Goal: Task Accomplishment & Management: Complete application form

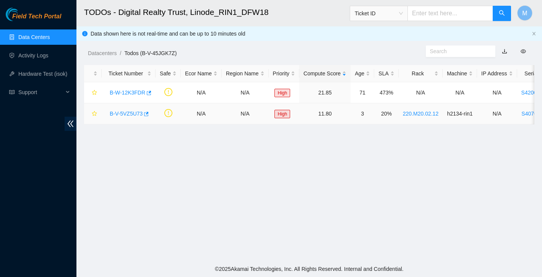
scroll to position [15, 0]
click at [48, 39] on link "Data Centers" at bounding box center [33, 37] width 31 height 6
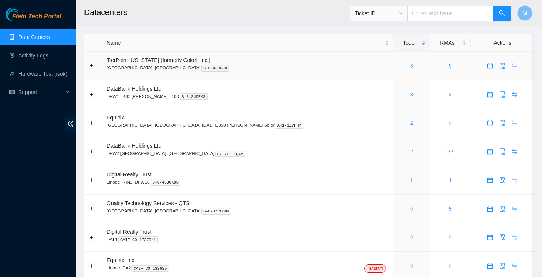
click at [410, 65] on link "3" at bounding box center [411, 66] width 3 height 6
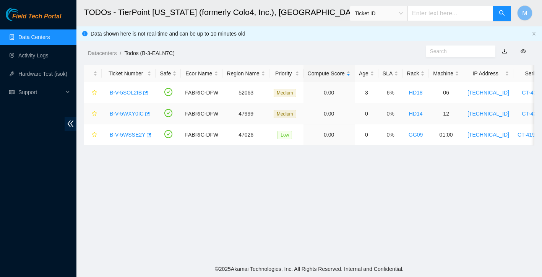
click at [123, 115] on link "B-V-5WXY0IC" at bounding box center [127, 113] width 34 height 6
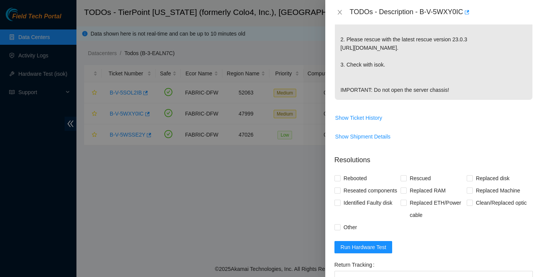
scroll to position [240, 0]
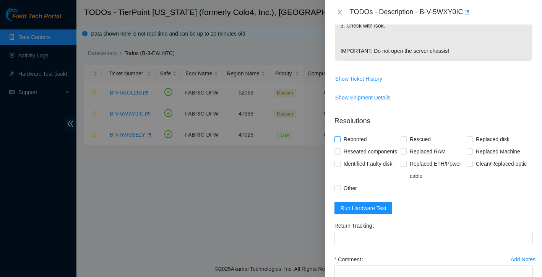
click at [338, 141] on input "Rebooted" at bounding box center [336, 138] width 5 height 5
checkbox input "true"
click at [404, 141] on input "Rescued" at bounding box center [402, 138] width 5 height 5
checkbox input "true"
click at [374, 244] on form "Resolutions Rebooted Rescued Replaced disk Reseated components Replaced RAM Rep…" at bounding box center [433, 220] width 198 height 220
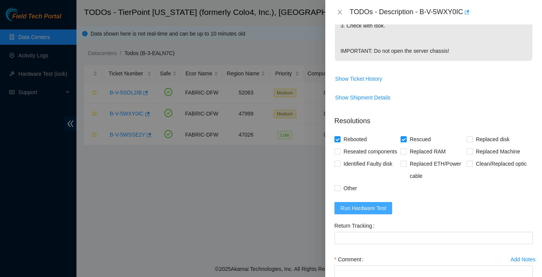
click at [376, 212] on span "Run Hardware Test" at bounding box center [363, 208] width 46 height 8
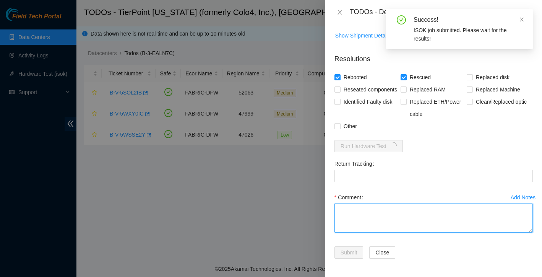
click at [354, 209] on textarea "Comment" at bounding box center [433, 217] width 198 height 29
paste textarea "Rebooted. Rescued. Reconfigured Isok:"
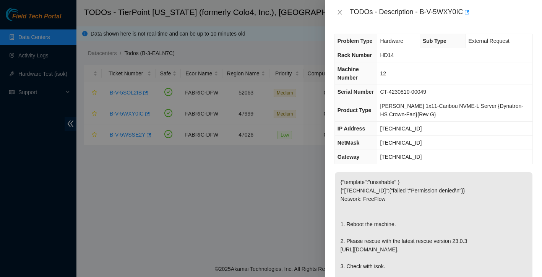
scroll to position [0, 0]
drag, startPoint x: 422, startPoint y: 13, endPoint x: 465, endPoint y: 11, distance: 42.9
click at [465, 11] on div "TODOs - Description - B-V-5WXY0IC" at bounding box center [441, 12] width 183 height 12
copy div "B-V-5WXY0IC"
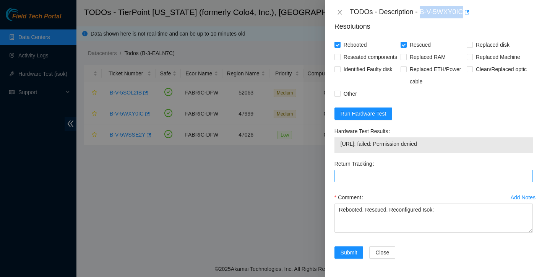
scroll to position [364, 0]
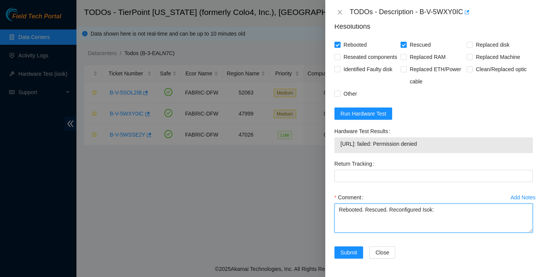
click at [451, 219] on textarea "Rebooted. Rescued. Reconfigured Isok:" at bounding box center [433, 217] width 198 height 29
type textarea "Rebooted. Rescued. Reconfigured Isok:  issues persist"
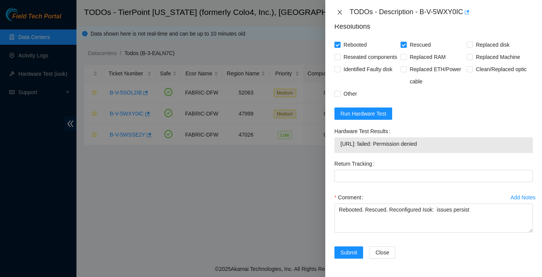
click at [340, 13] on icon "close" at bounding box center [340, 12] width 6 height 6
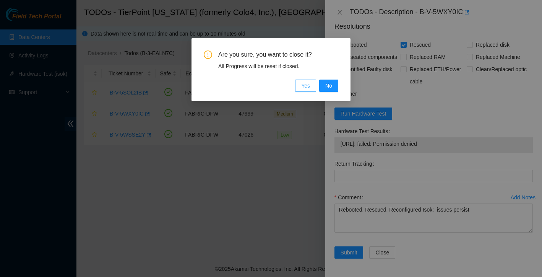
click at [305, 84] on span "Yes" at bounding box center [305, 85] width 9 height 8
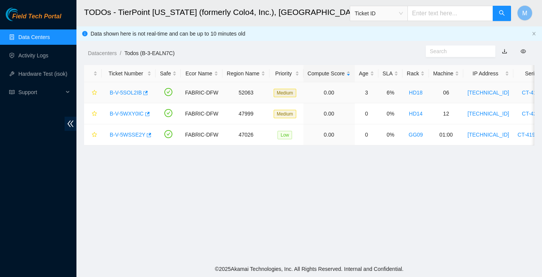
click at [130, 90] on link "B-V-5SOL2IB" at bounding box center [126, 92] width 32 height 6
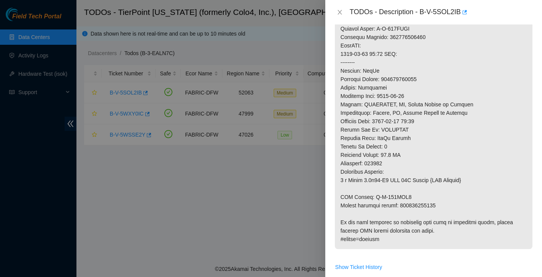
scroll to position [564, 0]
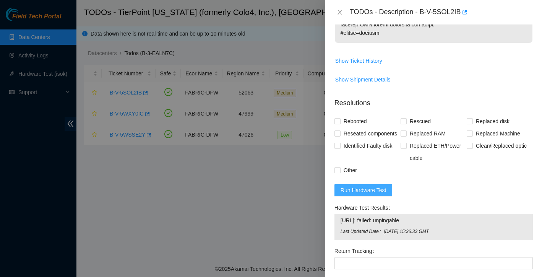
click at [384, 194] on span "Run Hardware Test" at bounding box center [363, 190] width 46 height 8
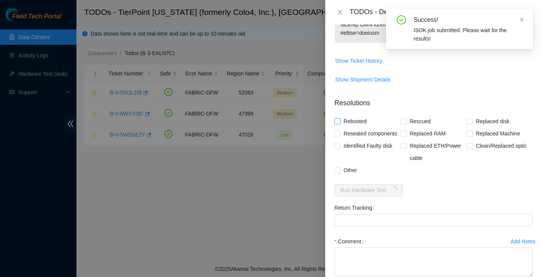
click at [340, 118] on span at bounding box center [337, 121] width 6 height 6
click at [340, 118] on input "Rebooted" at bounding box center [336, 120] width 5 height 5
checkbox input "true"
click at [405, 118] on input "Rescued" at bounding box center [402, 120] width 5 height 5
checkbox input "true"
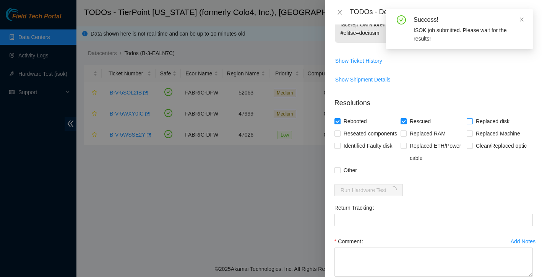
click at [467, 118] on input "Replaced disk" at bounding box center [469, 120] width 5 height 5
checkbox input "true"
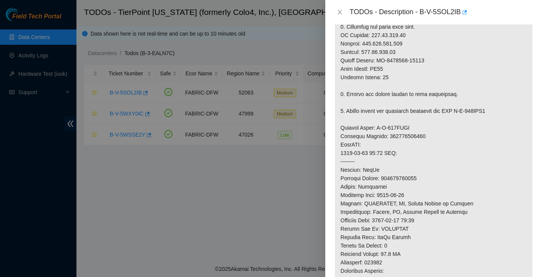
scroll to position [644, 0]
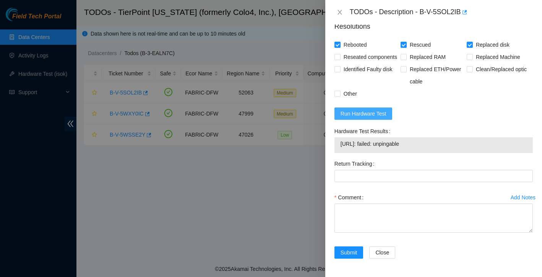
click at [376, 117] on span "Run Hardware Test" at bounding box center [363, 113] width 46 height 8
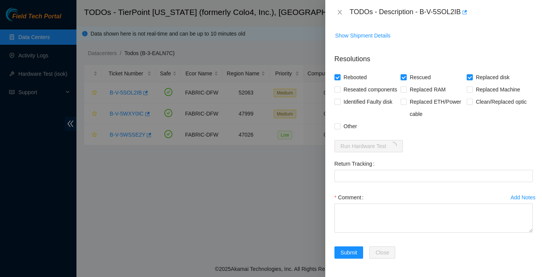
scroll to position [611, 0]
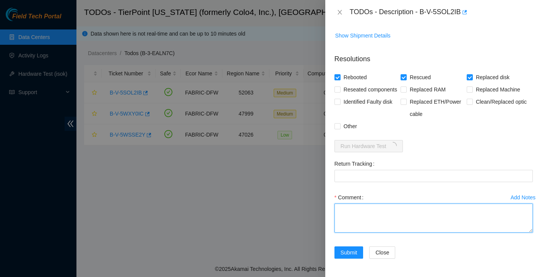
click at [394, 206] on textarea "Comment" at bounding box center [433, 217] width 198 height 29
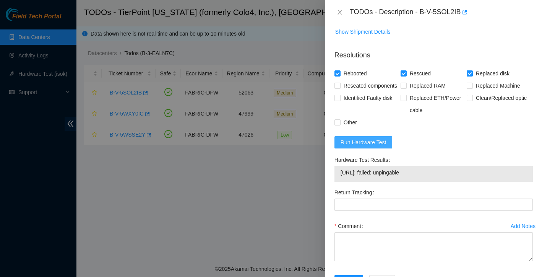
click at [371, 146] on span "Run Hardware Test" at bounding box center [363, 142] width 46 height 8
click at [384, 146] on span "Run Hardware Test" at bounding box center [363, 142] width 46 height 8
click at [276, 201] on div at bounding box center [271, 138] width 542 height 277
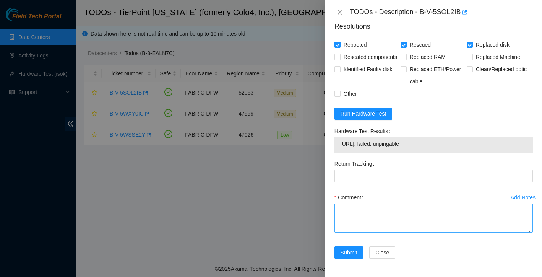
scroll to position [644, 0]
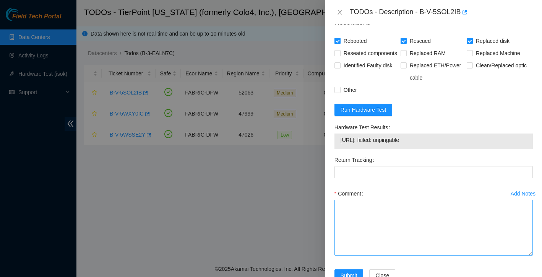
click at [532, 255] on textarea "Comment" at bounding box center [433, 227] width 198 height 56
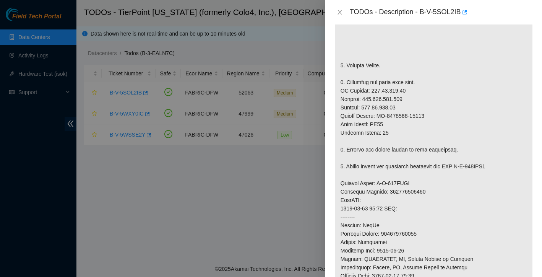
scroll to position [171, 0]
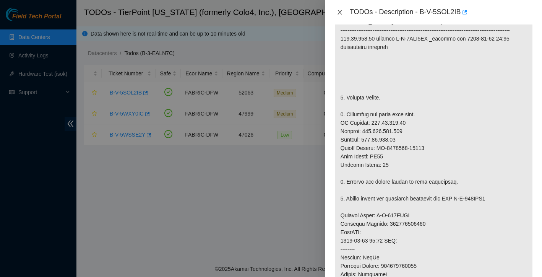
click at [341, 11] on icon "close" at bounding box center [340, 12] width 6 height 6
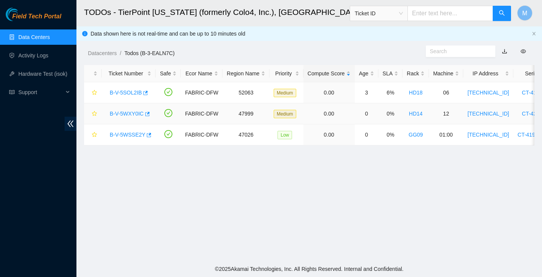
click at [123, 115] on link "B-V-5WXY0IC" at bounding box center [127, 113] width 34 height 6
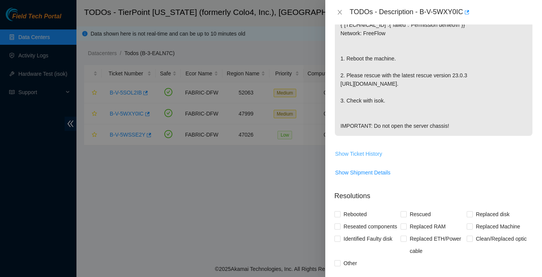
scroll to position [236, 0]
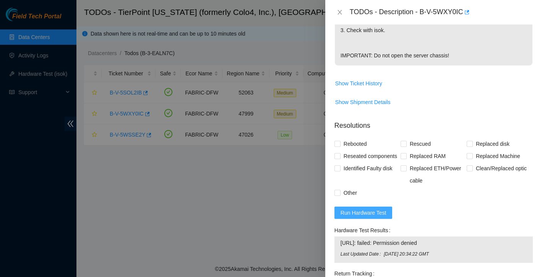
click at [357, 217] on span "Run Hardware Test" at bounding box center [363, 212] width 46 height 8
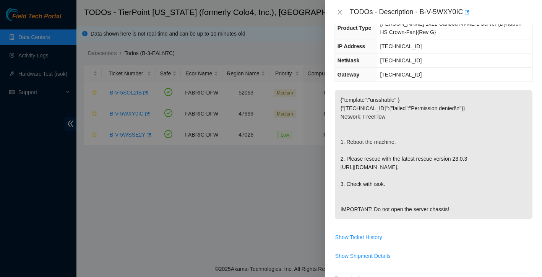
scroll to position [308, 0]
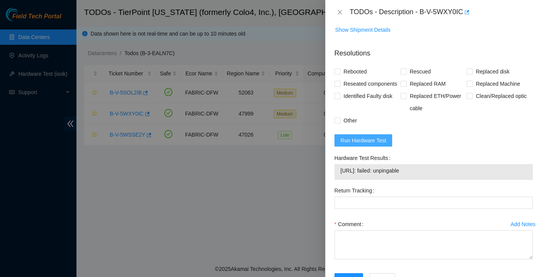
click at [369, 144] on span "Run Hardware Test" at bounding box center [363, 140] width 46 height 8
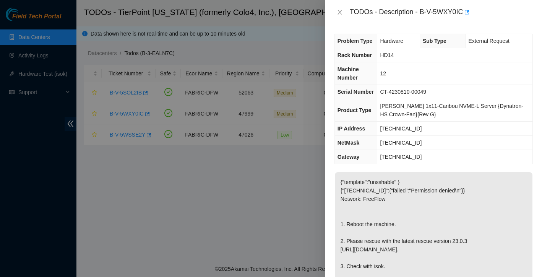
scroll to position [319, 0]
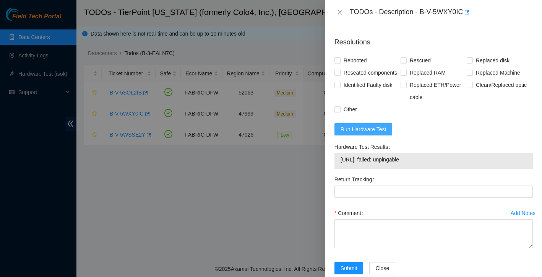
click at [380, 133] on span "Run Hardware Test" at bounding box center [363, 129] width 46 height 8
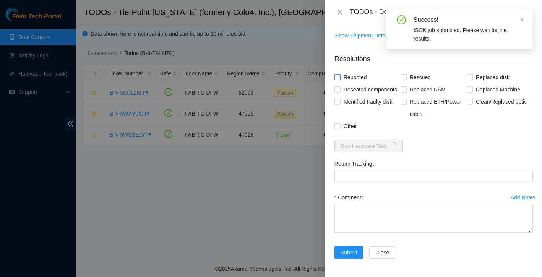
click at [337, 77] on input "Rebooted" at bounding box center [336, 76] width 5 height 5
checkbox input "true"
click at [405, 75] on input "Rescued" at bounding box center [402, 76] width 5 height 5
checkbox input "true"
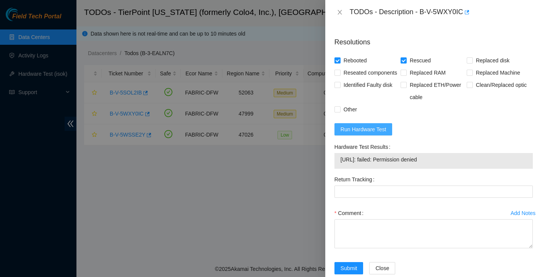
click at [375, 133] on span "Run Hardware Test" at bounding box center [363, 129] width 46 height 8
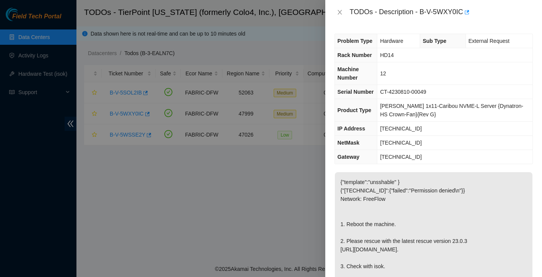
scroll to position [39, 0]
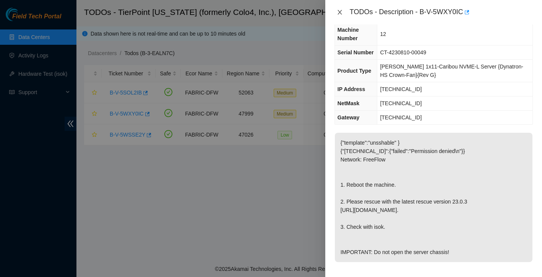
click at [339, 9] on icon "close" at bounding box center [340, 12] width 6 height 6
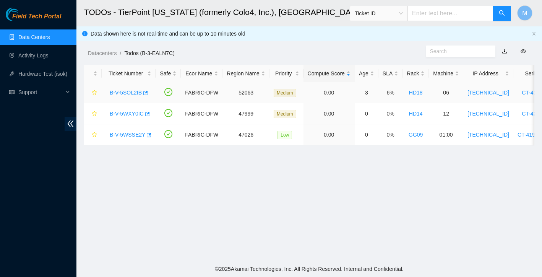
click at [122, 92] on link "B-V-5SOL2IB" at bounding box center [126, 92] width 32 height 6
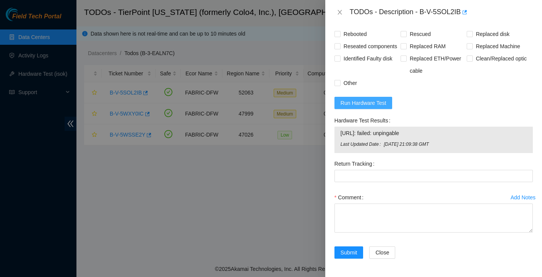
scroll to position [613, 0]
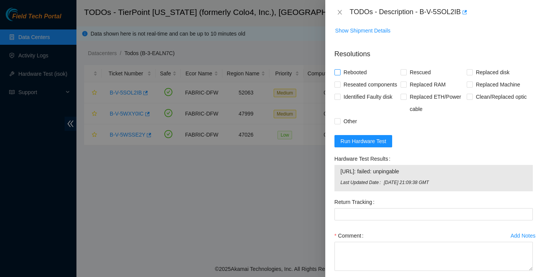
click at [340, 66] on span "Rebooted" at bounding box center [354, 72] width 29 height 12
click at [340, 69] on input "Rebooted" at bounding box center [336, 71] width 5 height 5
checkbox input "true"
click at [468, 81] on input "Replaced Machine" at bounding box center [469, 83] width 5 height 5
checkbox input "true"
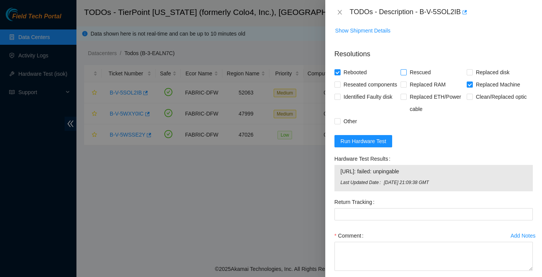
click at [406, 69] on span at bounding box center [403, 72] width 6 height 6
click at [406, 69] on input "Rescued" at bounding box center [402, 71] width 5 height 5
checkbox input "true"
click at [335, 81] on input "Reseated components" at bounding box center [336, 83] width 5 height 5
checkbox input "true"
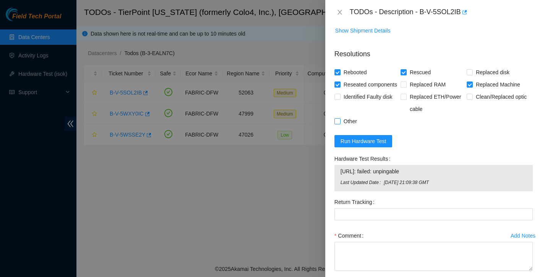
click at [339, 123] on input "Other" at bounding box center [336, 120] width 5 height 5
checkbox input "true"
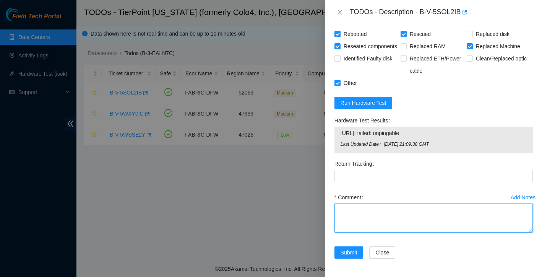
scroll to position [654, 0]
click at [359, 209] on textarea "Comment" at bounding box center [433, 217] width 198 height 29
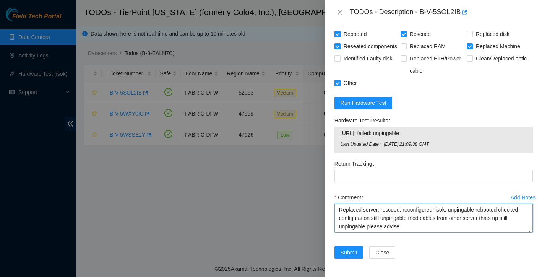
scroll to position [14, 0]
paste textarea "Ticket: B-V-5SOL2IB New SN: CT-4170125-00549 Bad SN: CT-4170125-00525 Service O…"
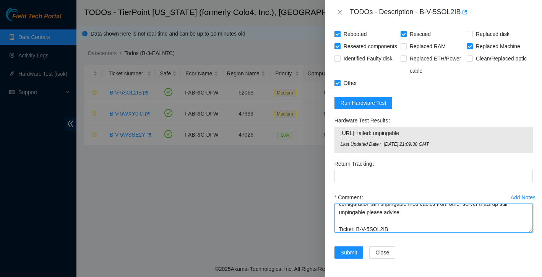
scroll to position [67, 0]
drag, startPoint x: 399, startPoint y: 226, endPoint x: 449, endPoint y: 225, distance: 49.3
click at [449, 225] on textarea "Replaced server. rescued. reconfigured. isok: unpingable rebooted checked confi…" at bounding box center [433, 217] width 198 height 29
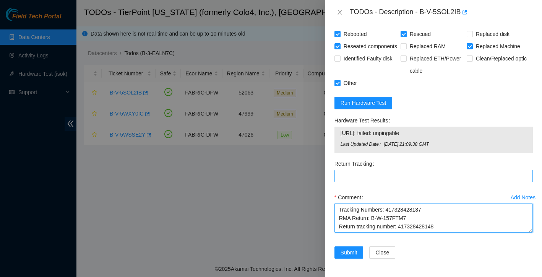
type textarea "Replaced server. rescued. reconfigured. isok: unpingable rebooted checked confi…"
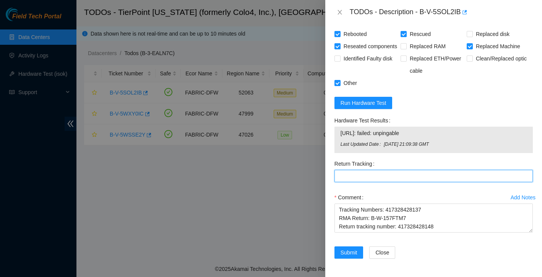
click at [379, 177] on Tracking "Return Tracking" at bounding box center [433, 176] width 198 height 12
paste Tracking "417328428148"
type Tracking "417328428148"
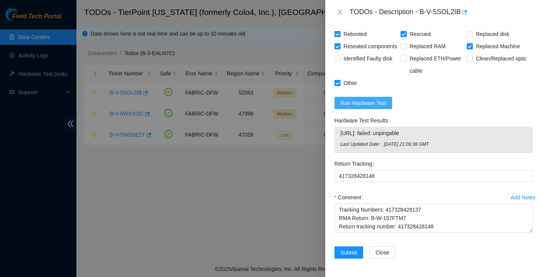
click at [388, 106] on button "Run Hardware Test" at bounding box center [363, 103] width 58 height 12
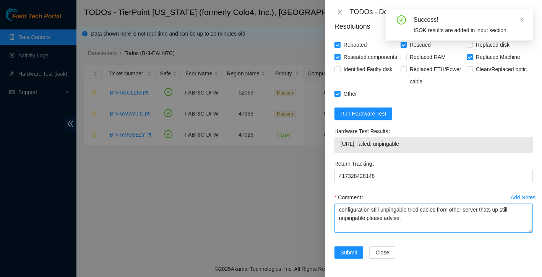
scroll to position [9, 0]
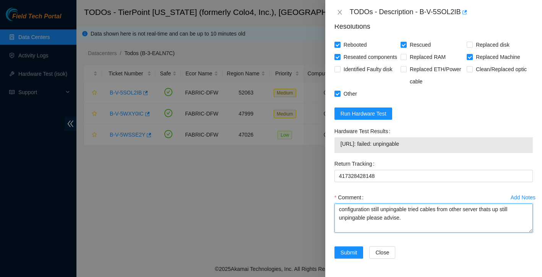
click at [420, 218] on textarea "Replaced server. rescued. reconfigured. isok: unpingable rebooted checked confi…" at bounding box center [433, 217] width 198 height 29
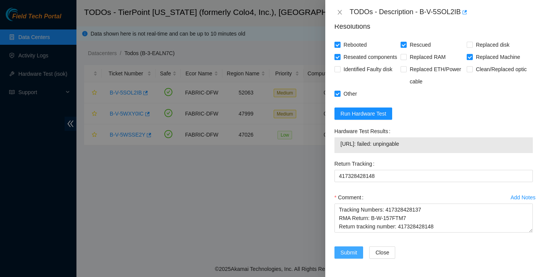
click at [349, 250] on span "Submit" at bounding box center [348, 252] width 17 height 8
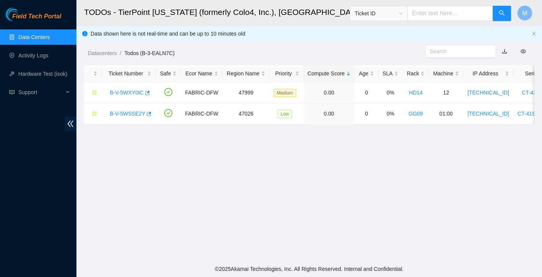
scroll to position [0, 0]
click at [137, 91] on link "B-V-5WXY0IC" at bounding box center [127, 92] width 34 height 6
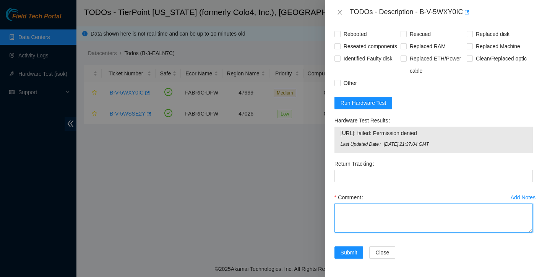
scroll to position [374, 0]
click at [382, 208] on textarea "Comment" at bounding box center [433, 217] width 198 height 29
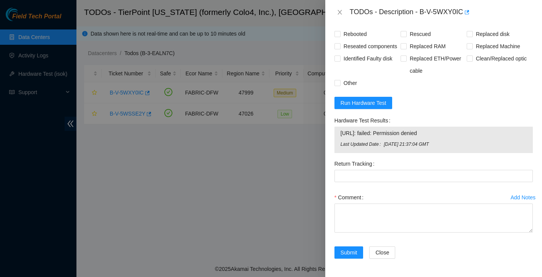
click at [6, 203] on div at bounding box center [271, 138] width 542 height 277
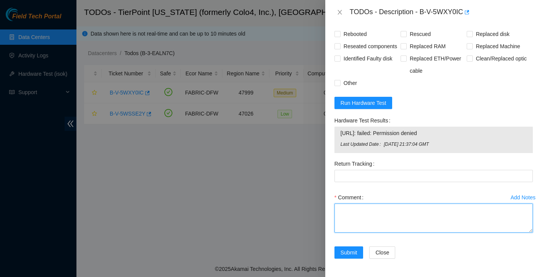
click at [358, 207] on textarea "Comment" at bounding box center [433, 217] width 198 height 29
paste textarea "Rebooted. Rescued. Reconfigured Isok:"
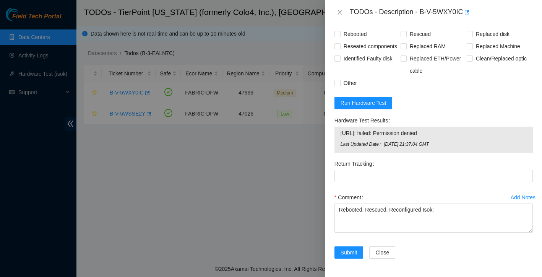
drag, startPoint x: 340, startPoint y: 132, endPoint x: 455, endPoint y: 131, distance: 115.0
click at [455, 131] on span "23.202.88.81: failed: Permission denied" at bounding box center [433, 133] width 186 height 8
copy span "23.202.88.81: failed: Permission denied"
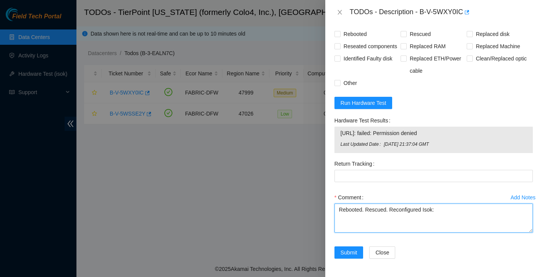
click at [451, 214] on textarea "Rebooted. Rescued. Reconfigured Isok:" at bounding box center [433, 217] width 198 height 29
paste textarea "23.202.88.81: failed: Permission denied"
click at [381, 229] on textarea "Rebooted. Rescued. Reconfigured Isok: 23.202.88.81: failed: Permission denied P…" at bounding box center [433, 217] width 198 height 29
click at [421, 228] on textarea "Rebooted. Rescued. Reconfigured Isok: 23.202.88.81: failed: Permission denied P…" at bounding box center [433, 217] width 198 height 29
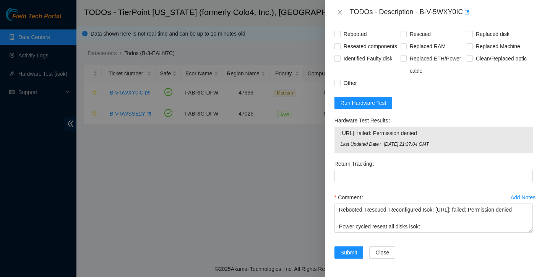
drag, startPoint x: 341, startPoint y: 132, endPoint x: 441, endPoint y: 131, distance: 99.7
click at [441, 131] on span "23.202.88.81: failed: Permission denied" at bounding box center [433, 133] width 186 height 8
copy span "23.202.88.81: failed: Permission denied"
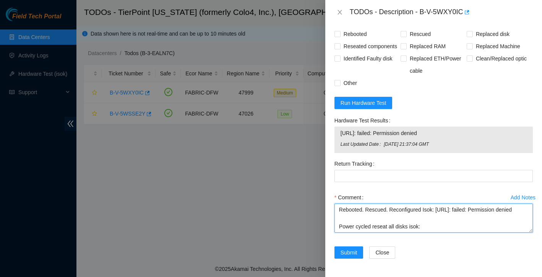
click at [432, 229] on textarea "Rebooted. Rescued. Reconfigured Isok: 23.202.88.81: failed: Permission denied P…" at bounding box center [433, 217] width 198 height 29
paste textarea "23.202.88.81: failed: Permission denied"
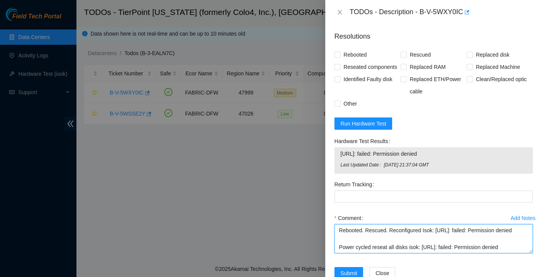
scroll to position [264, 0]
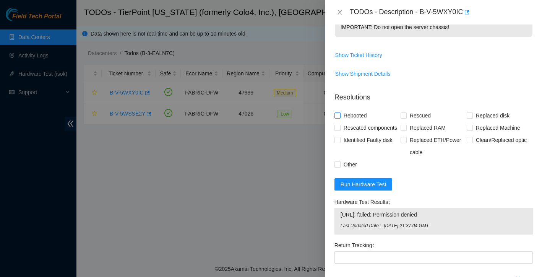
type textarea "Rebooted. Rescued. Reconfigured Isok: 23.202.88.81: failed: Permission denied P…"
click at [336, 118] on input "Rebooted" at bounding box center [336, 114] width 5 height 5
checkbox input "true"
click at [401, 118] on input "Rescued" at bounding box center [402, 114] width 5 height 5
checkbox input "true"
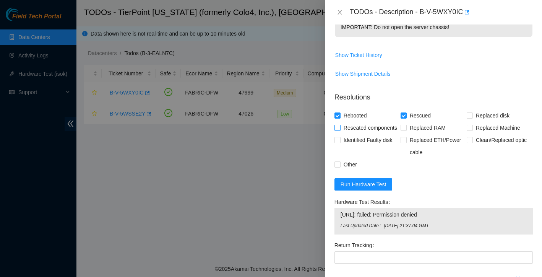
click at [337, 130] on input "Reseated components" at bounding box center [336, 127] width 5 height 5
checkbox input "true"
click at [336, 167] on input "Other" at bounding box center [336, 163] width 5 height 5
checkbox input "true"
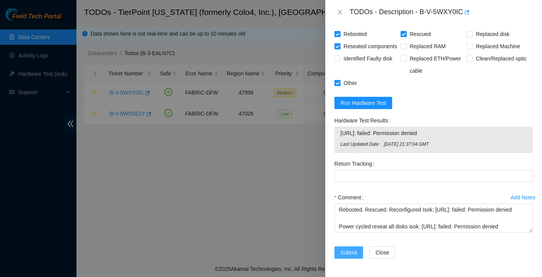
scroll to position [374, 0]
click at [355, 254] on span "Submit" at bounding box center [348, 252] width 17 height 8
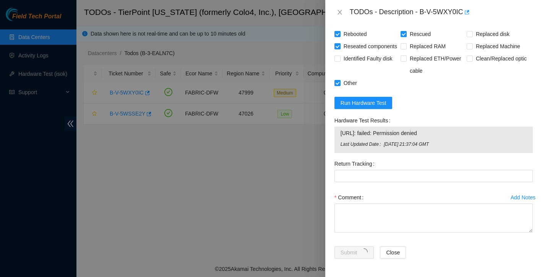
scroll to position [150, 0]
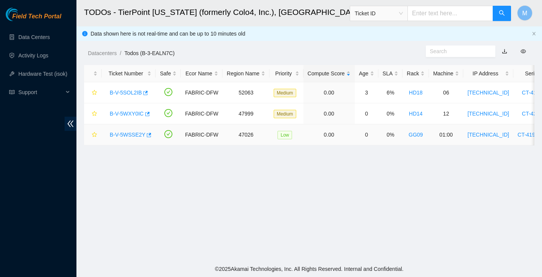
scroll to position [115, 0]
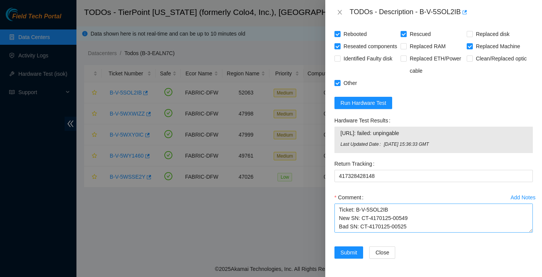
scroll to position [649, 0]
